Goal: Task Accomplishment & Management: Manage account settings

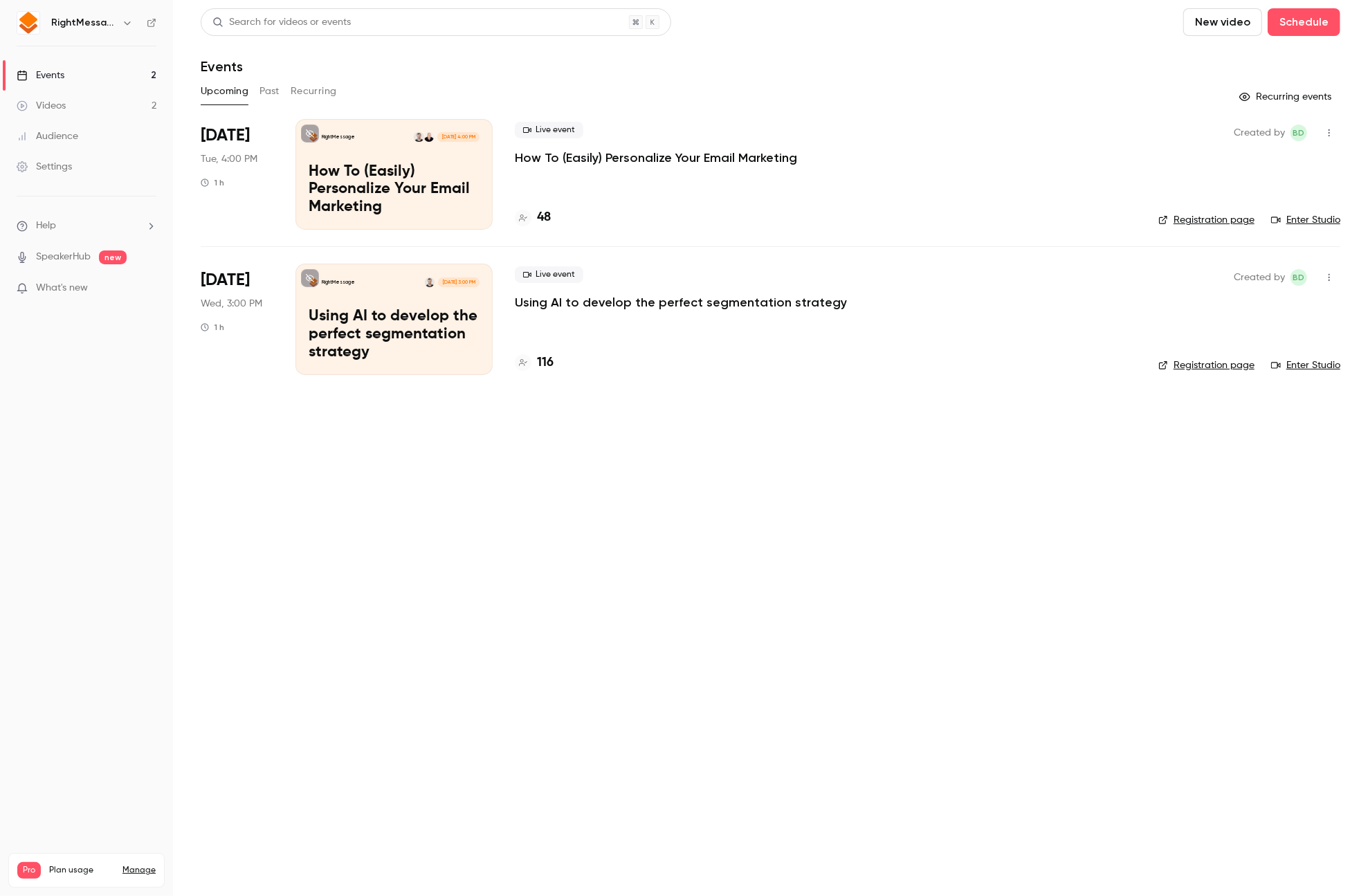
click at [648, 300] on p "Using AI to develop the perfect segmentation strategy" at bounding box center [680, 302] width 332 height 16
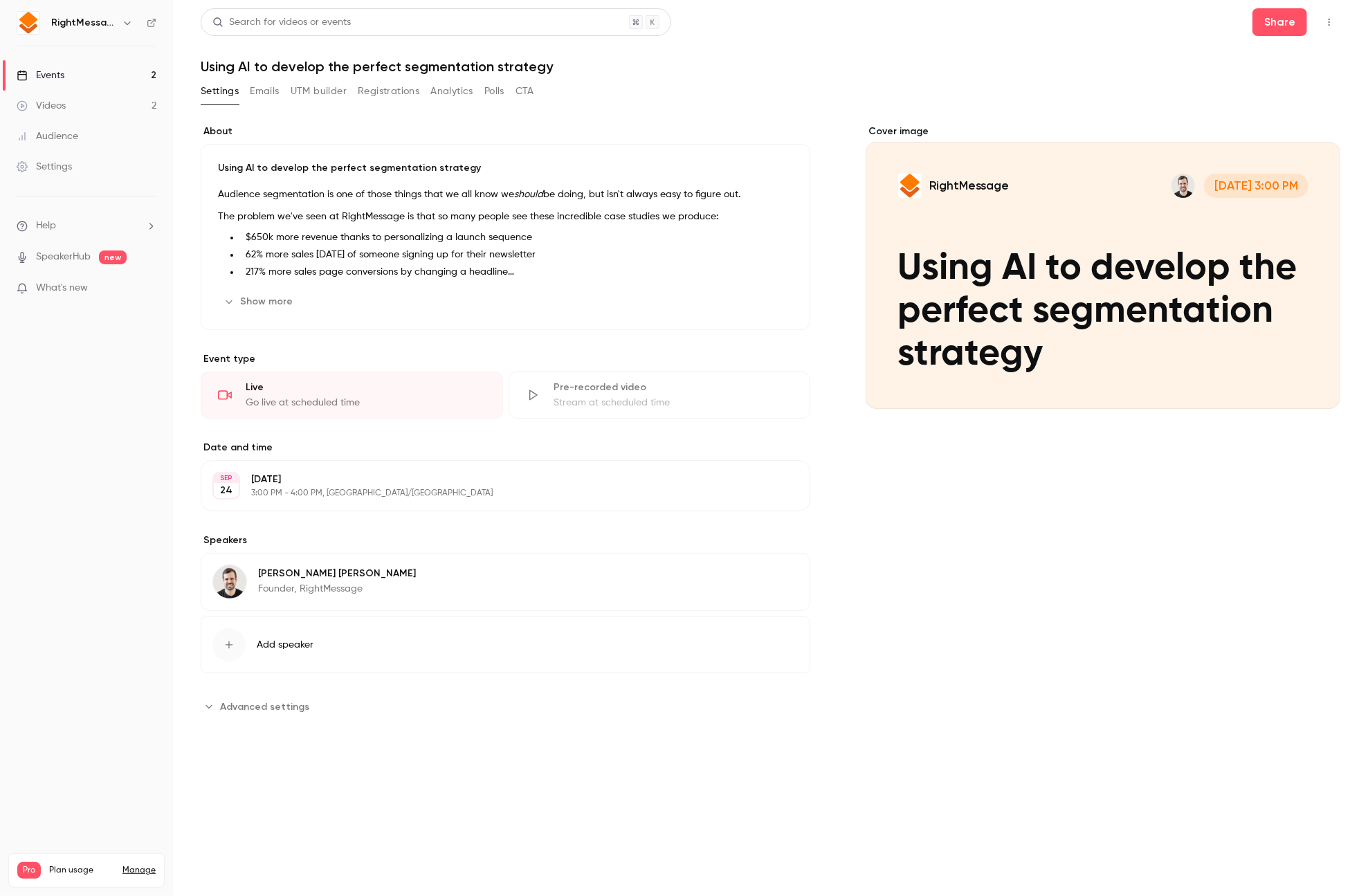
click at [369, 90] on button "Registrations" at bounding box center [389, 90] width 62 height 22
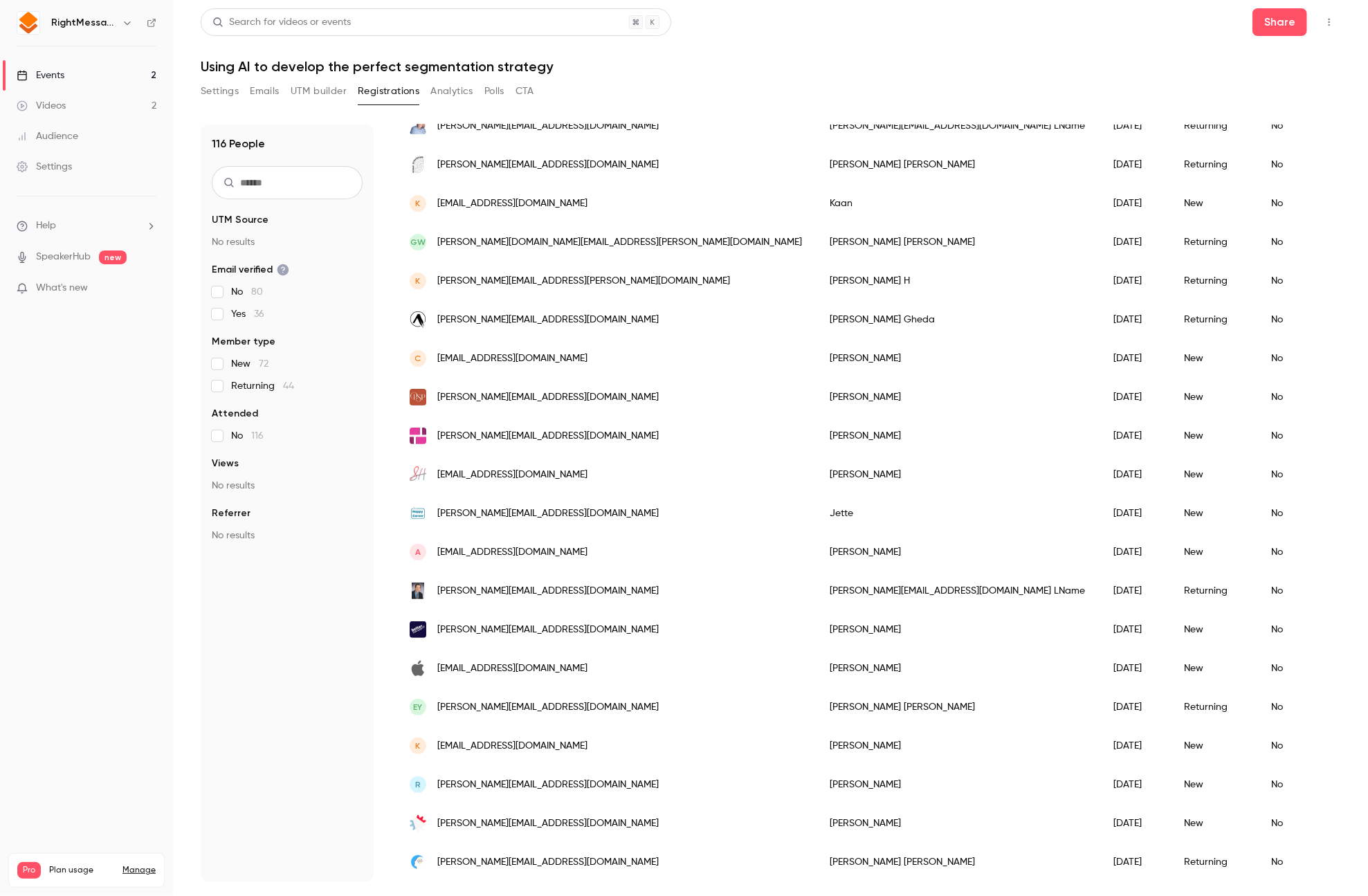
scroll to position [305, 0]
